Goal: Task Accomplishment & Management: Use online tool/utility

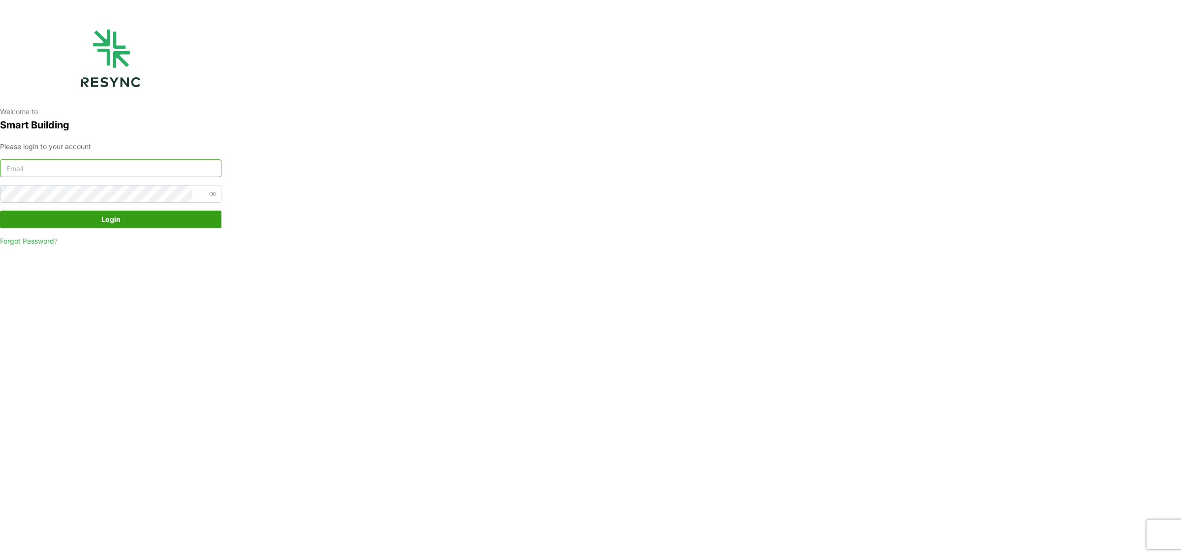
click at [107, 169] on input at bounding box center [110, 168] width 221 height 18
type input "[PERSON_NAME][EMAIL_ADDRESS][DOMAIN_NAME]"
click at [0, 211] on button "Login" at bounding box center [110, 220] width 221 height 18
